Goal: Task Accomplishment & Management: Use online tool/utility

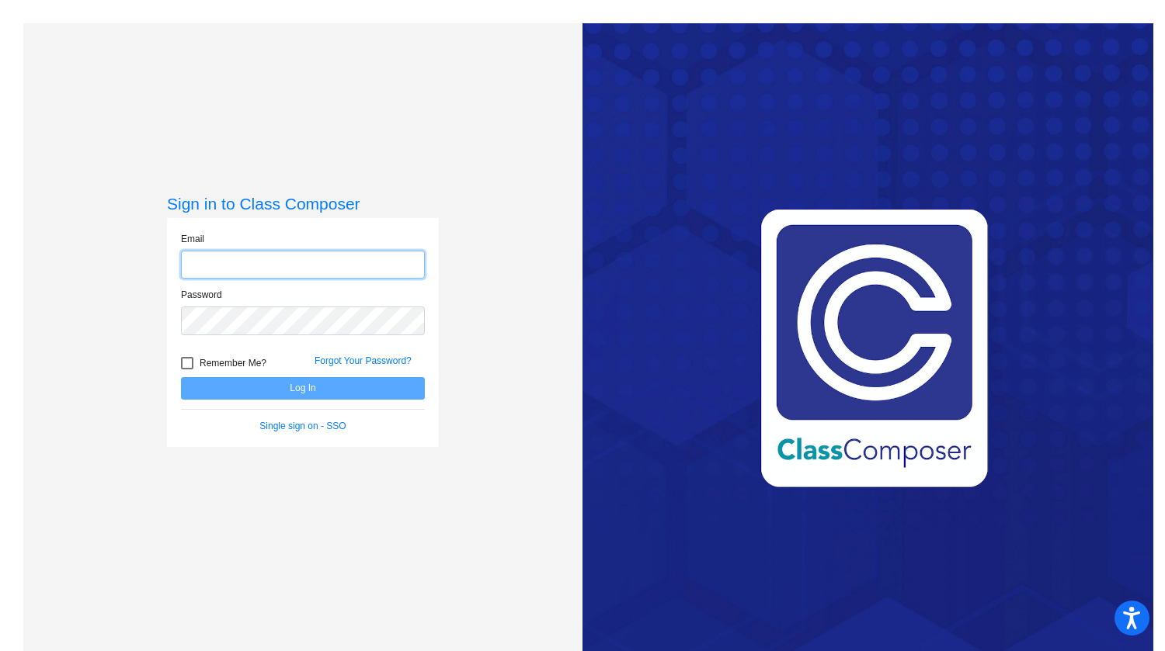
type input "shobson@millstone.k12.nj.us"
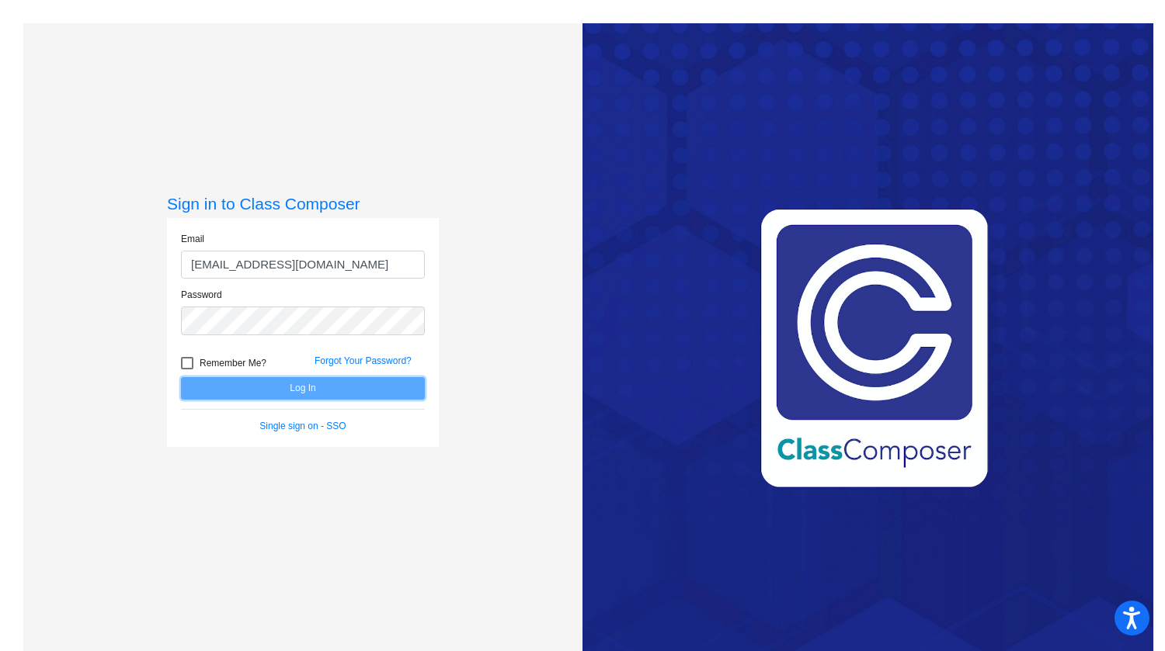
click at [311, 384] on button "Log In" at bounding box center [303, 388] width 244 height 23
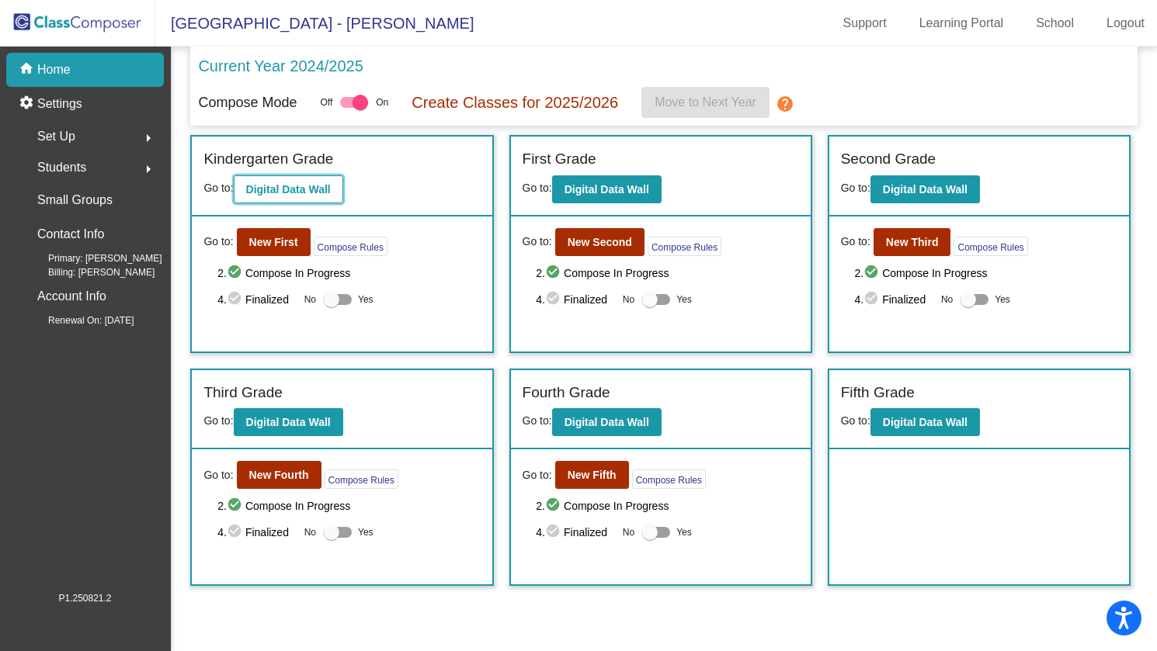
click at [282, 192] on b "Digital Data Wall" at bounding box center [288, 189] width 85 height 12
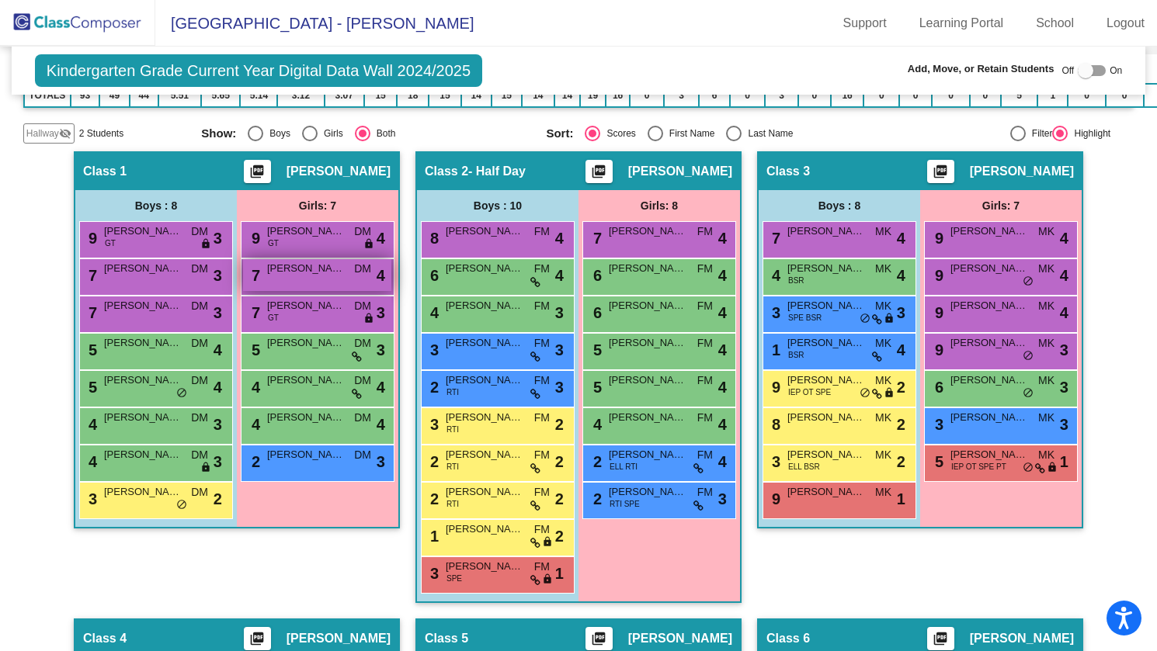
scroll to position [388, 0]
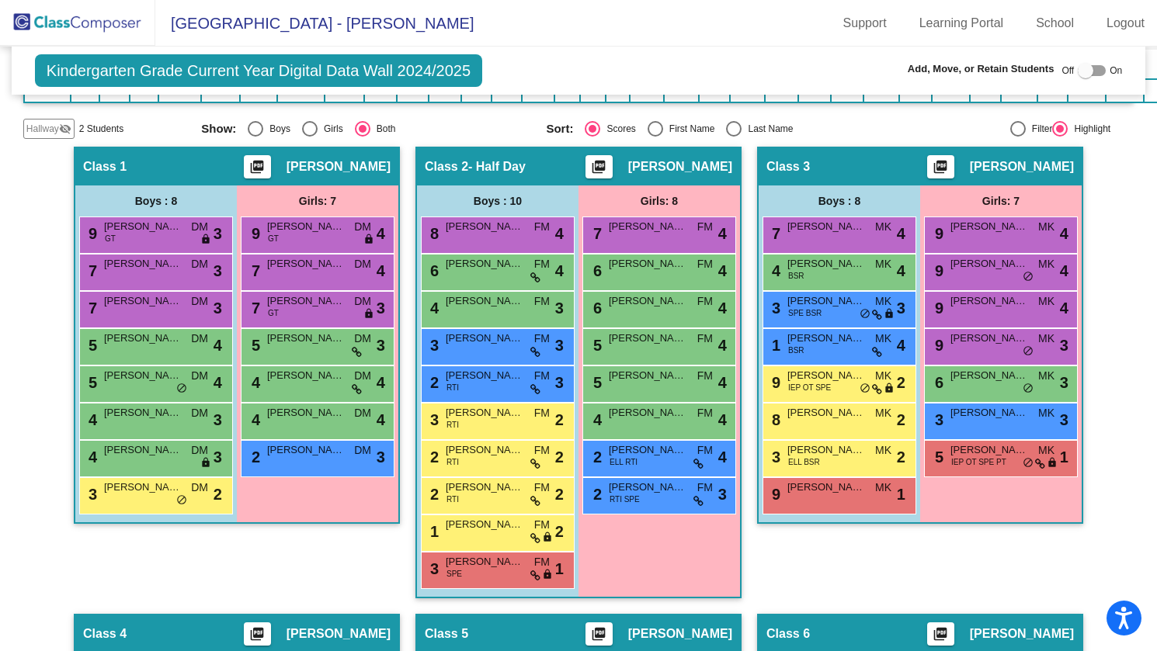
click at [81, 19] on img at bounding box center [77, 23] width 155 height 46
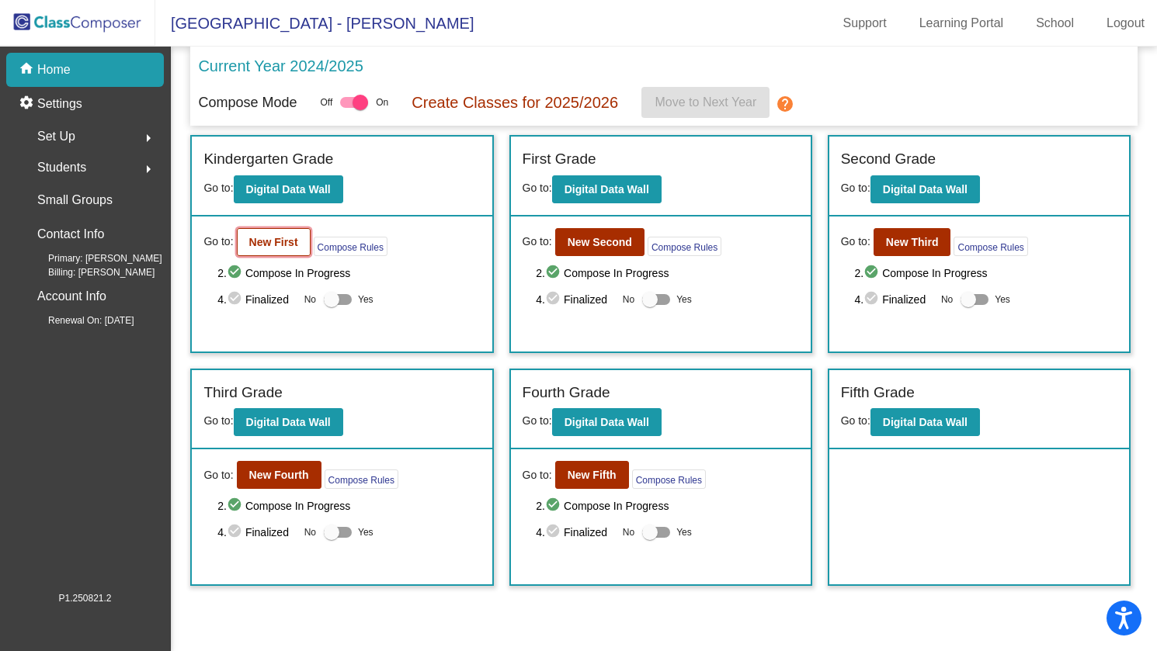
click at [293, 241] on b "New First" at bounding box center [273, 242] width 49 height 12
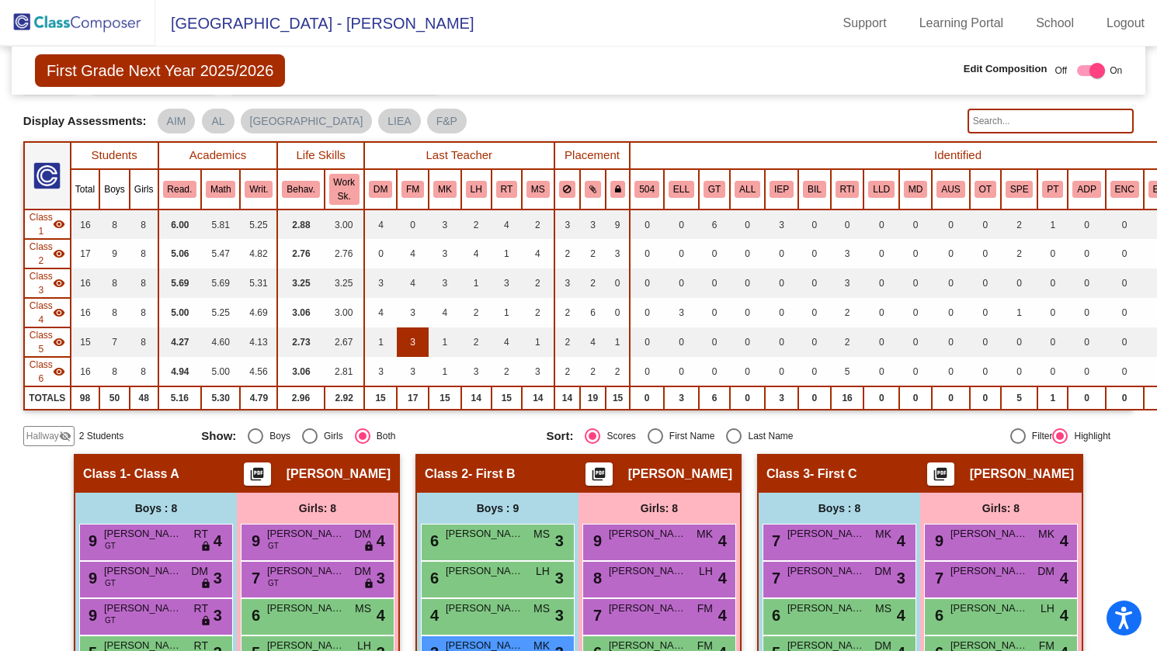
scroll to position [78, 0]
click at [1014, 116] on input "text" at bounding box center [1050, 121] width 167 height 25
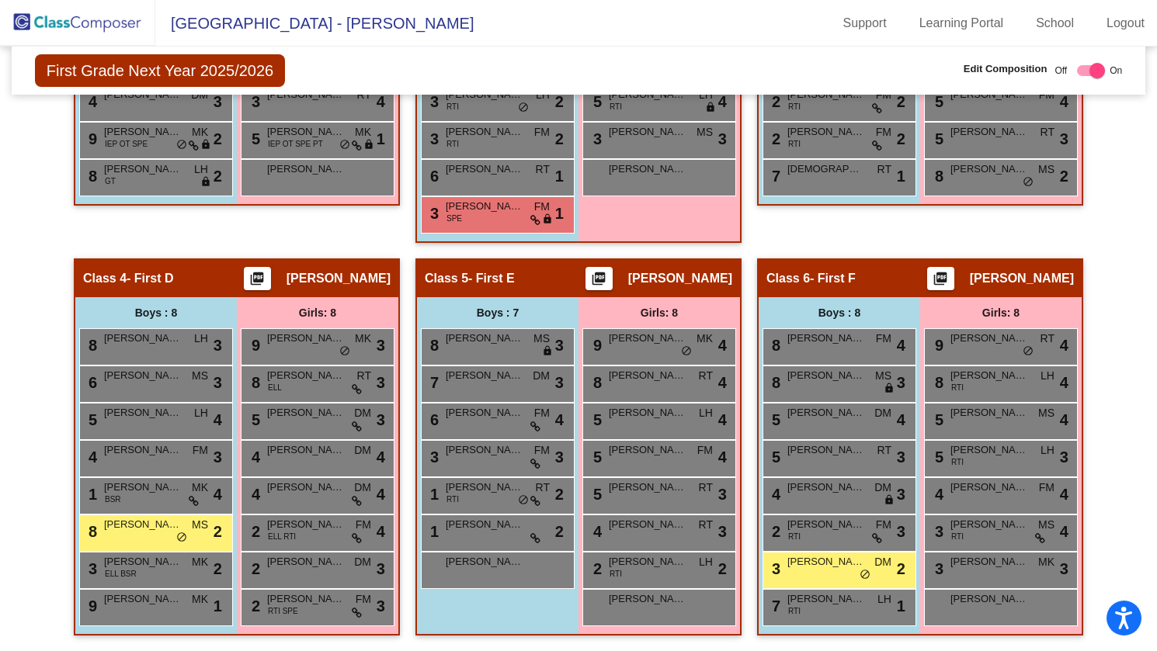
scroll to position [710, 0]
click at [795, 556] on span "John Dykeman" at bounding box center [826, 562] width 78 height 16
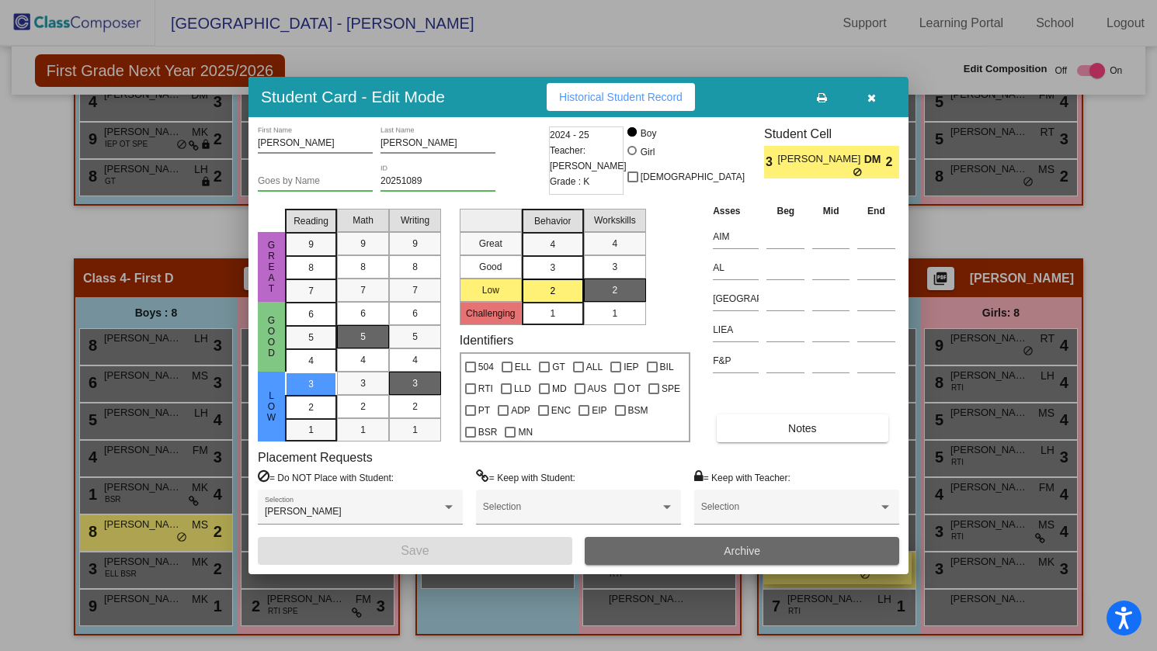
click at [795, 556] on button "Archive" at bounding box center [742, 551] width 314 height 28
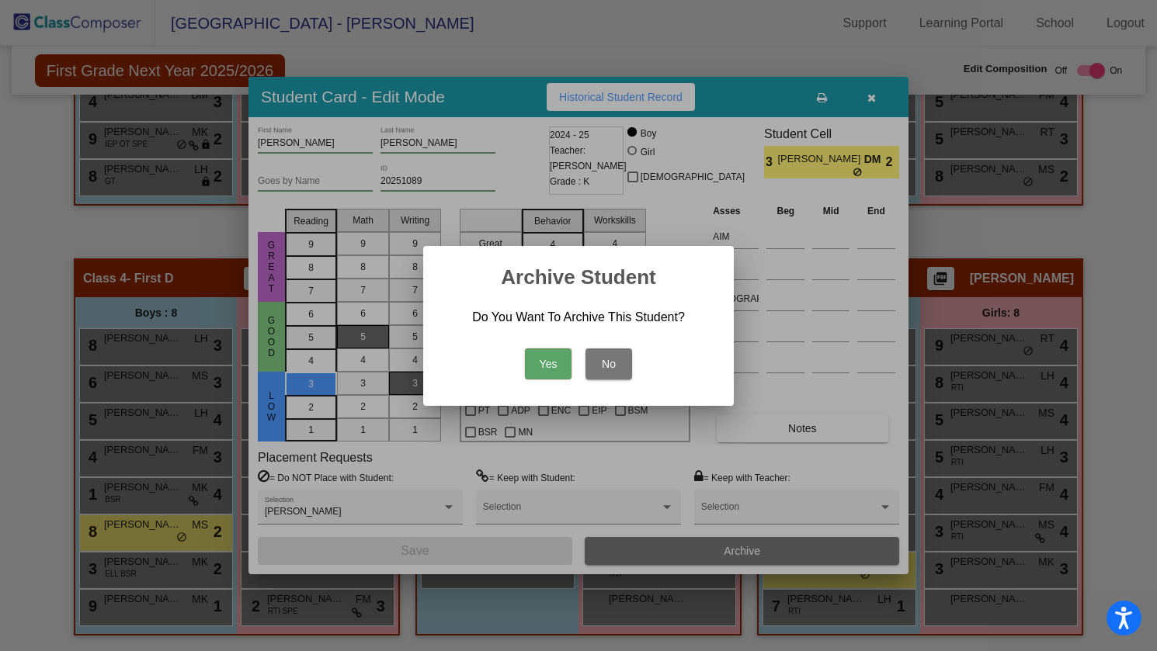
click at [617, 356] on button "No" at bounding box center [608, 364] width 47 height 31
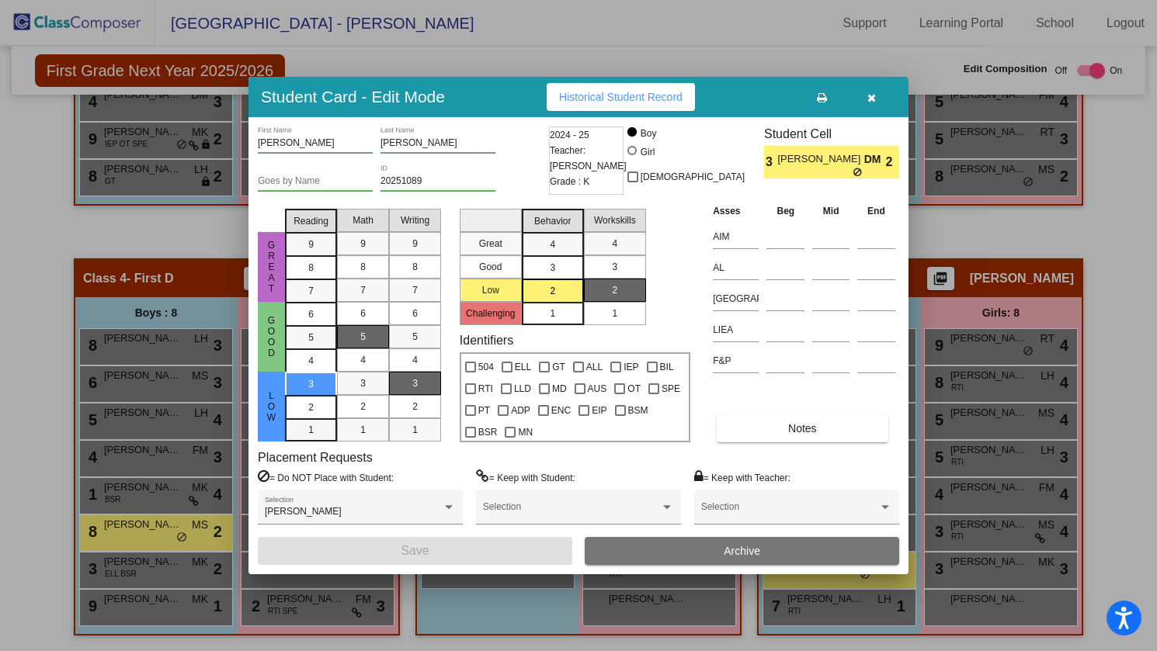
click at [868, 95] on icon "button" at bounding box center [871, 97] width 9 height 11
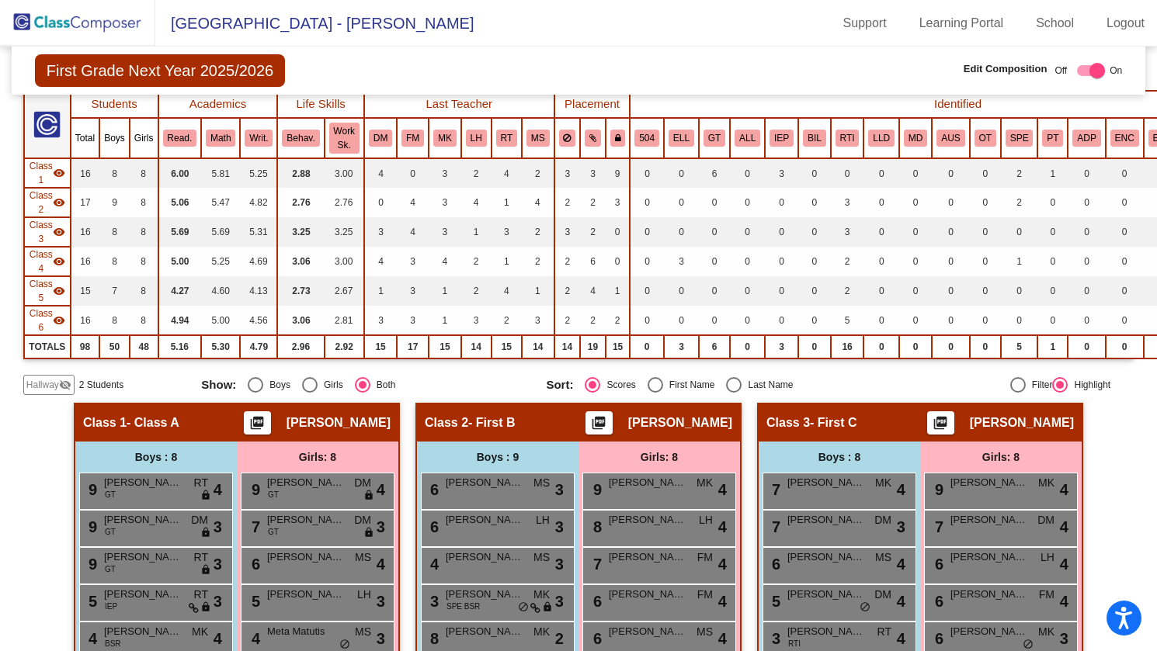
scroll to position [0, 0]
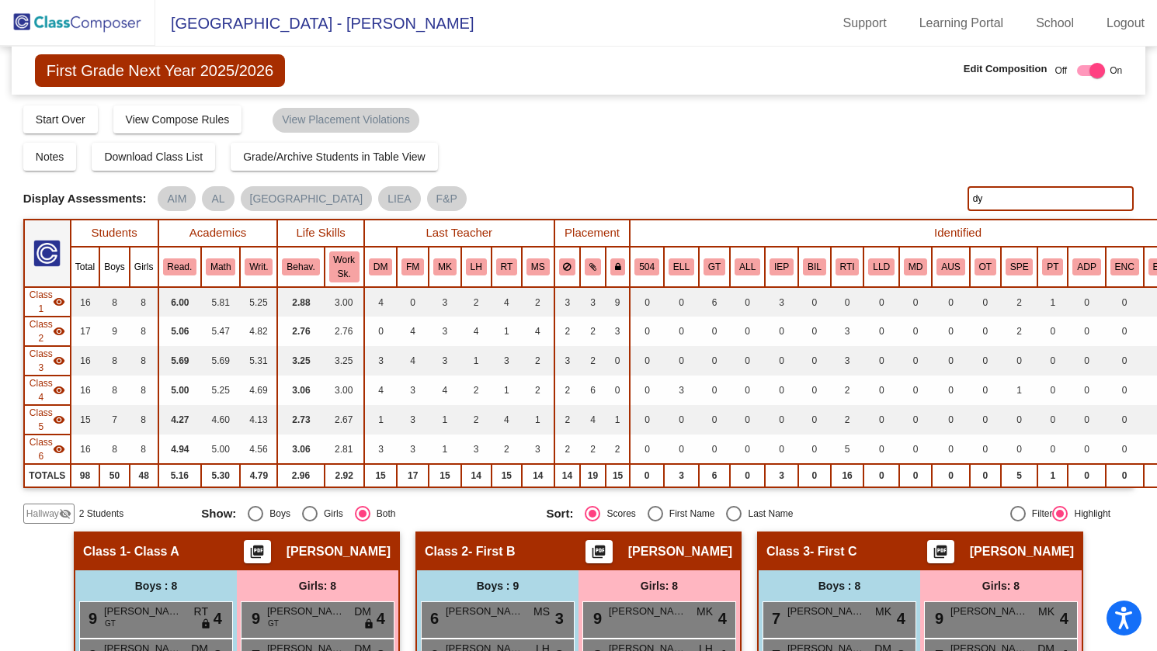
click at [980, 198] on input "dy" at bounding box center [1050, 198] width 167 height 25
type input "d"
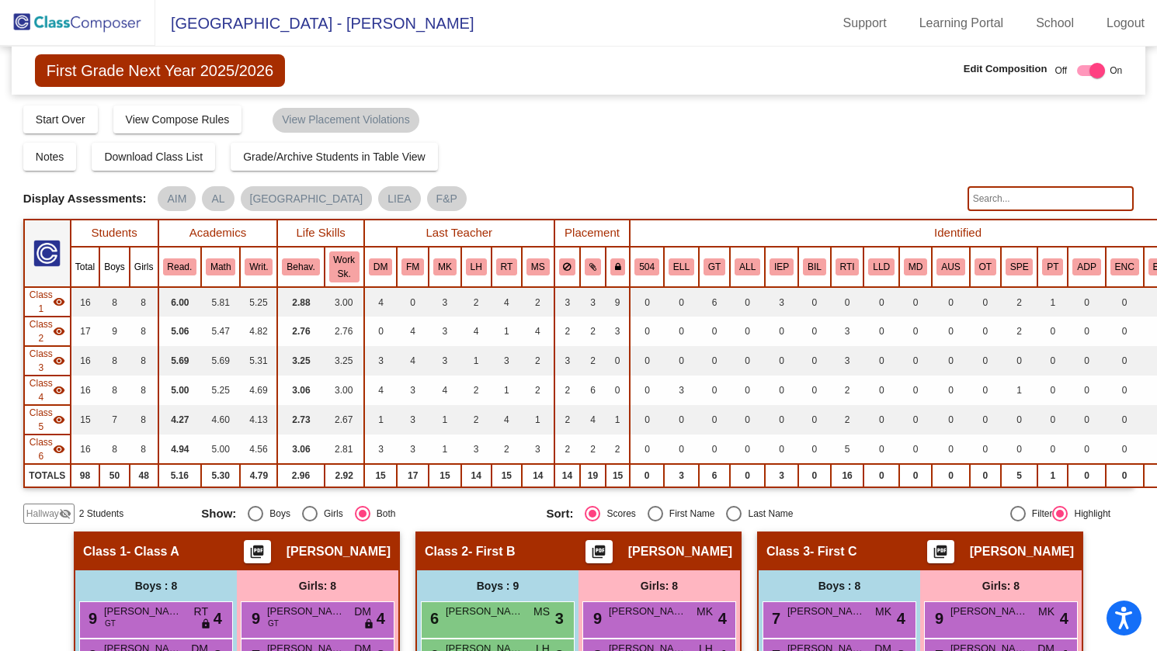
click at [853, 168] on div "Notes Download Class List Import Students Grade/Archive Students in Table View …" at bounding box center [578, 157] width 1110 height 28
